Goal: Complete application form

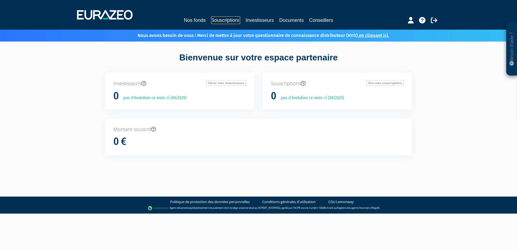
click at [216, 20] on link "Souscriptions" at bounding box center [225, 20] width 29 height 8
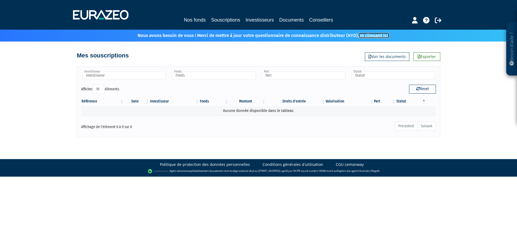
click at [375, 37] on link "en cliquant ici." at bounding box center [374, 36] width 30 height 6
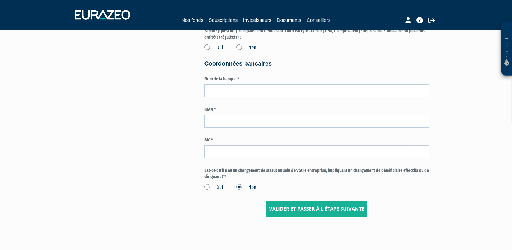
scroll to position [781, 0]
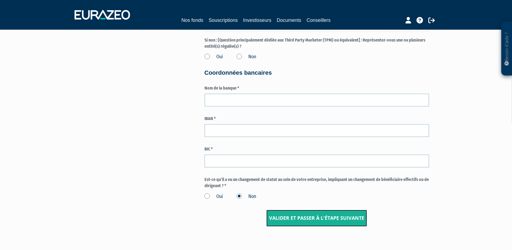
click at [294, 211] on input "Valider et passer à l'étape suivante" at bounding box center [316, 217] width 101 height 17
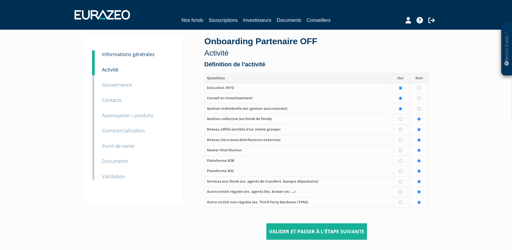
scroll to position [27, 0]
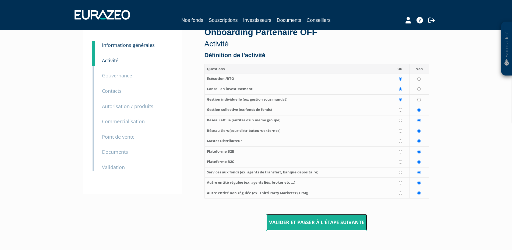
click at [287, 218] on input "Valider et passer à l'étape suivante" at bounding box center [316, 222] width 101 height 17
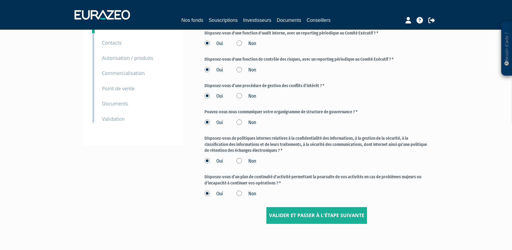
scroll to position [102, 0]
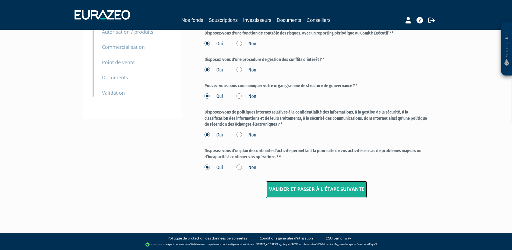
click at [317, 191] on input "Valider et passer à l'étape suivante" at bounding box center [316, 189] width 101 height 17
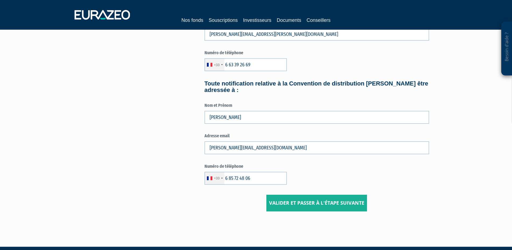
scroll to position [248, 0]
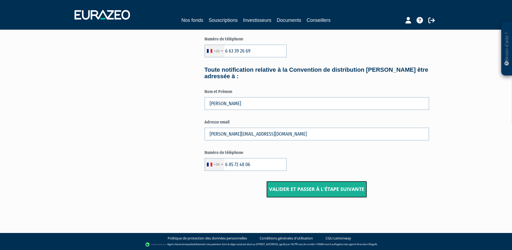
click at [313, 188] on input "Valider et passer à l'étape suivante" at bounding box center [316, 189] width 101 height 17
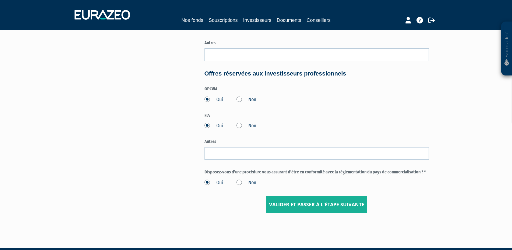
scroll to position [250, 0]
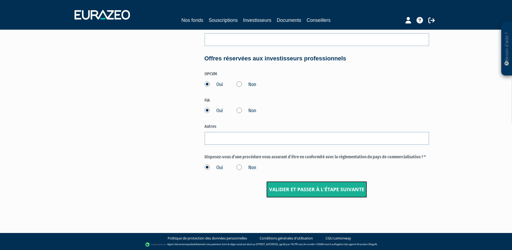
click at [290, 186] on input "Valider et passer à l'étape suivante" at bounding box center [316, 189] width 101 height 17
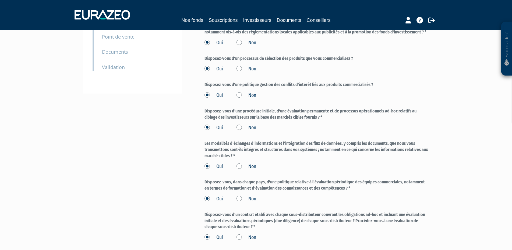
scroll to position [197, 0]
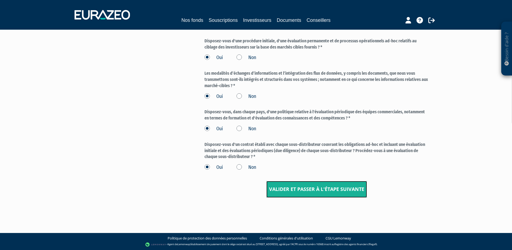
click at [332, 190] on input "Valider et passer à l'étape suivante" at bounding box center [316, 189] width 101 height 17
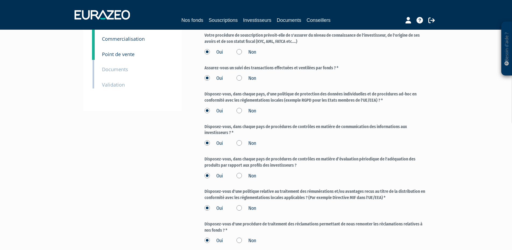
scroll to position [215, 0]
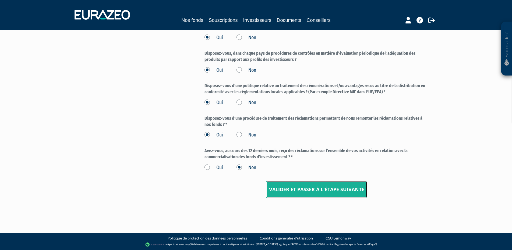
click at [304, 190] on input "Valider et passer à l'étape suivante" at bounding box center [316, 189] width 101 height 17
